Goal: Task Accomplishment & Management: Complete application form

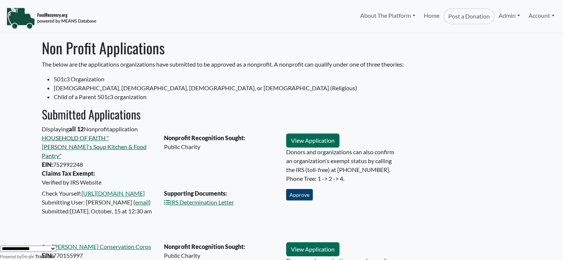
click at [56, 139] on link "HOUSEHOLD OF FAITH "[PERSON_NAME]'s Soup Kitchen & Food Pantry"" at bounding box center [94, 146] width 105 height 25
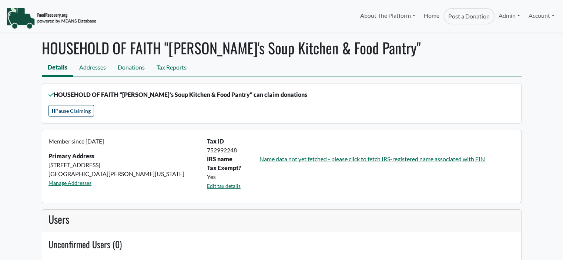
select select "Language Translate Widget"
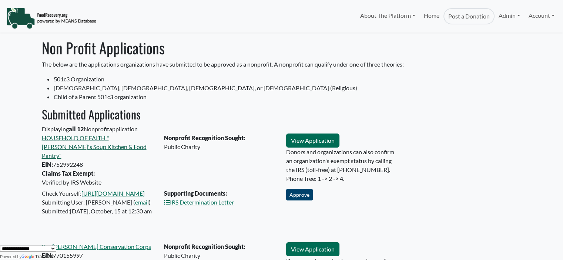
click at [101, 136] on link "HOUSEHOLD OF FAITH "Rosella's Soup Kitchen & Food Pantry"" at bounding box center [94, 146] width 105 height 25
click at [310, 245] on link "View Application" at bounding box center [312, 250] width 53 height 14
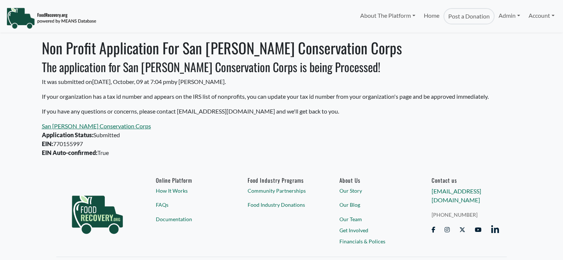
select select "Language Translate Widget"
